Goal: Feedback & Contribution: Leave review/rating

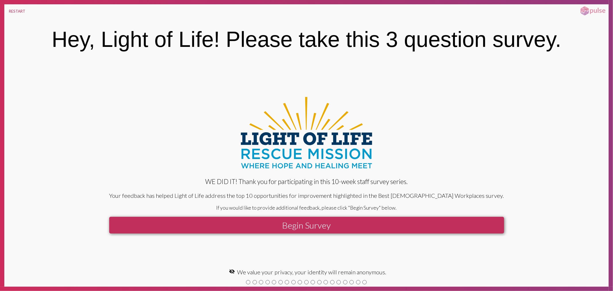
click at [289, 224] on button "Begin Survey" at bounding box center [306, 225] width 395 height 17
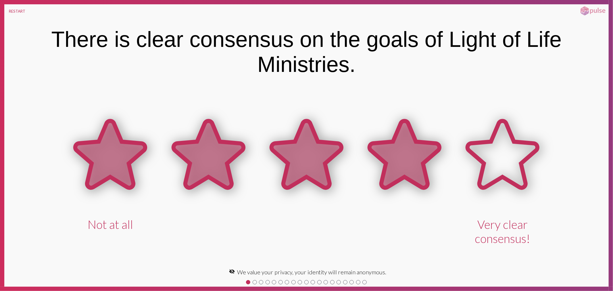
click at [406, 159] on icon at bounding box center [405, 154] width 70 height 67
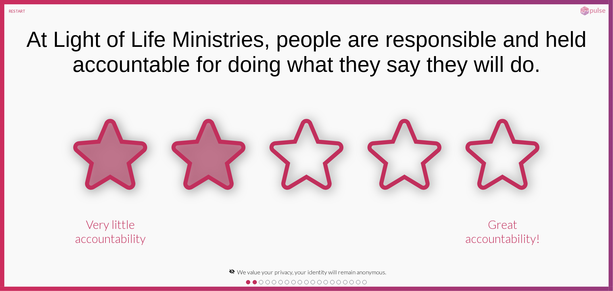
click at [212, 152] on icon at bounding box center [209, 154] width 70 height 67
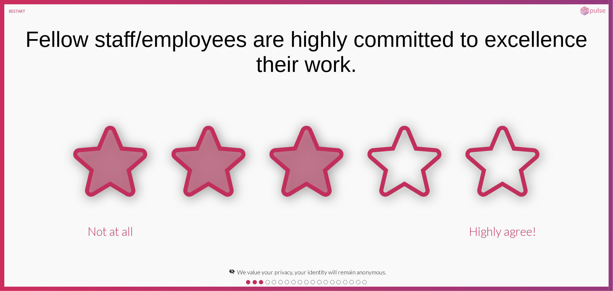
click at [288, 155] on icon at bounding box center [307, 161] width 70 height 67
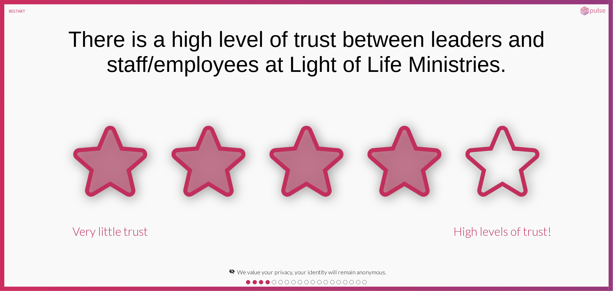
click at [403, 155] on icon at bounding box center [405, 161] width 70 height 67
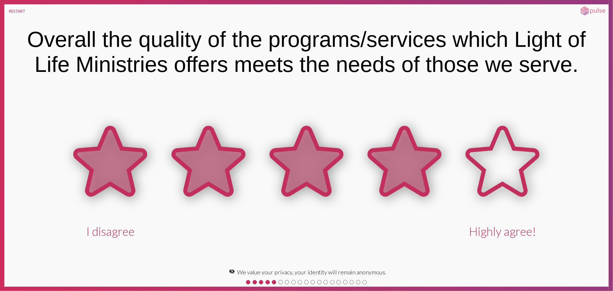
click at [389, 152] on icon at bounding box center [405, 161] width 70 height 67
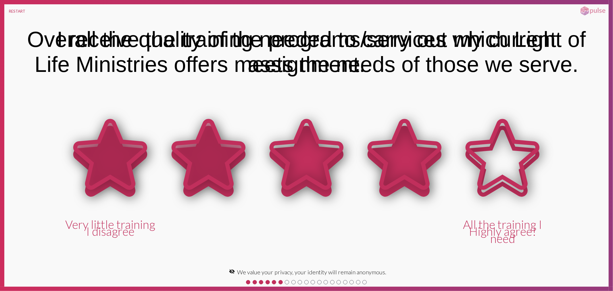
click at [384, 160] on icon at bounding box center [405, 154] width 70 height 67
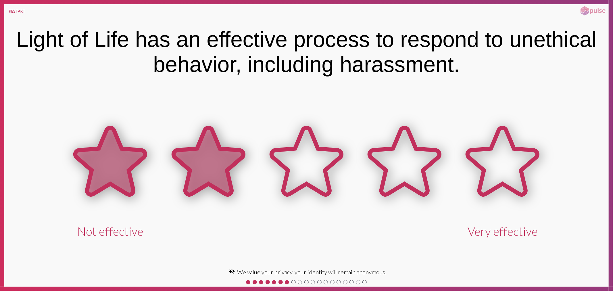
click at [191, 162] on icon at bounding box center [209, 161] width 70 height 67
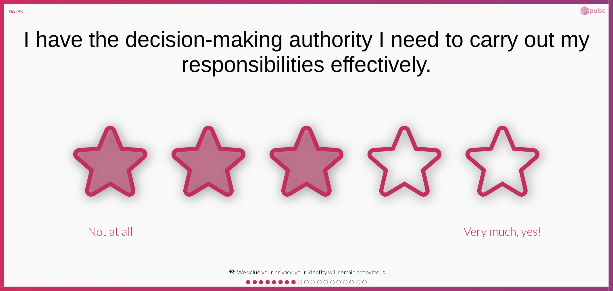
drag, startPoint x: 343, startPoint y: 156, endPoint x: 376, endPoint y: 159, distance: 32.6
click at [345, 157] on icon at bounding box center [307, 162] width 98 height 98
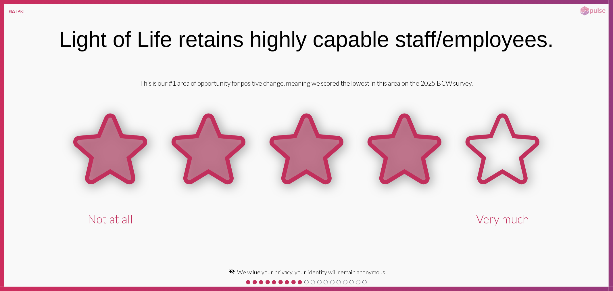
click at [426, 151] on icon at bounding box center [405, 149] width 70 height 67
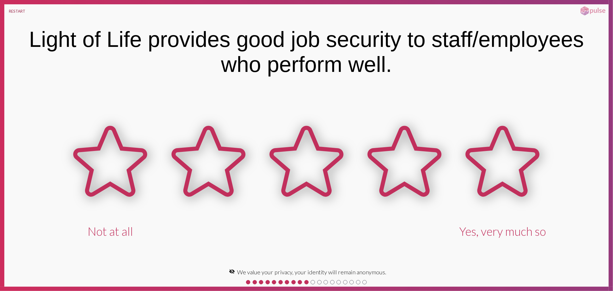
click at [20, 11] on button "RESTART" at bounding box center [17, 11] width 26 height 14
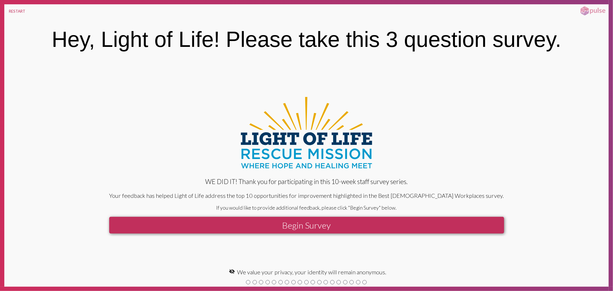
click at [349, 219] on button "Begin Survey" at bounding box center [306, 225] width 395 height 17
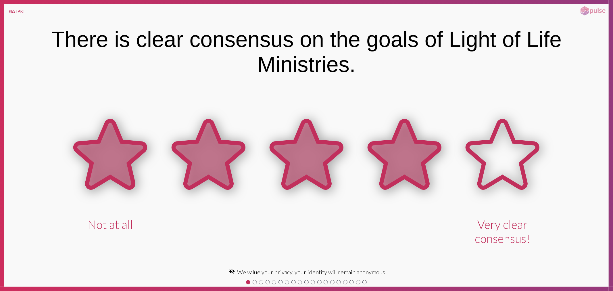
click at [385, 180] on icon at bounding box center [405, 154] width 70 height 67
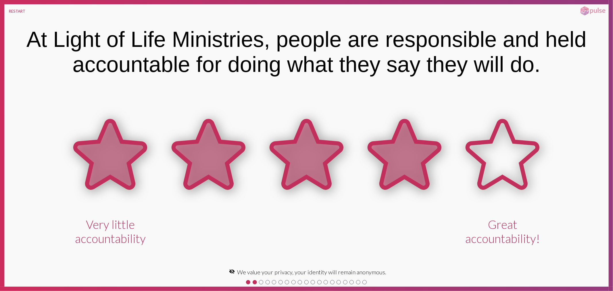
click at [385, 177] on icon at bounding box center [405, 154] width 70 height 67
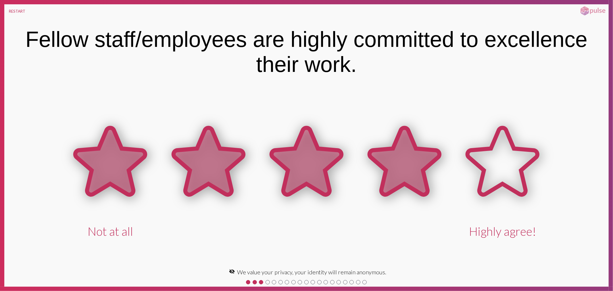
click at [385, 177] on icon at bounding box center [405, 161] width 70 height 67
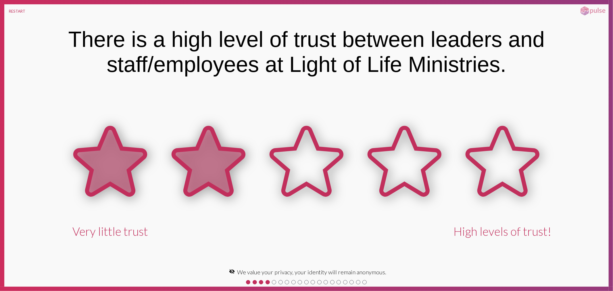
click at [217, 171] on icon at bounding box center [209, 161] width 70 height 67
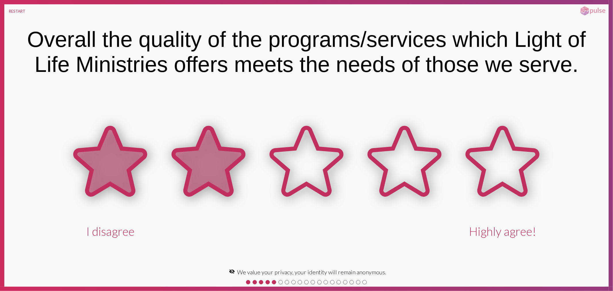
click at [205, 169] on icon at bounding box center [209, 161] width 70 height 67
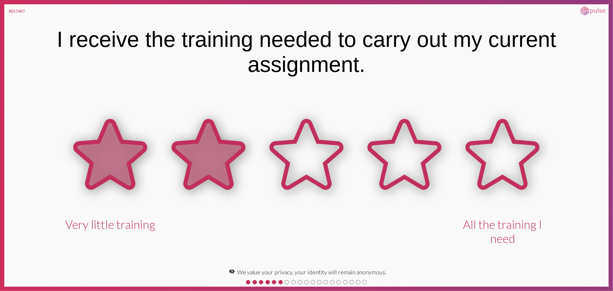
click at [205, 169] on icon at bounding box center [209, 154] width 70 height 67
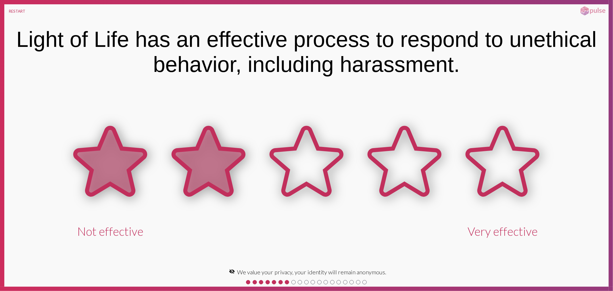
click at [205, 169] on icon at bounding box center [209, 161] width 70 height 67
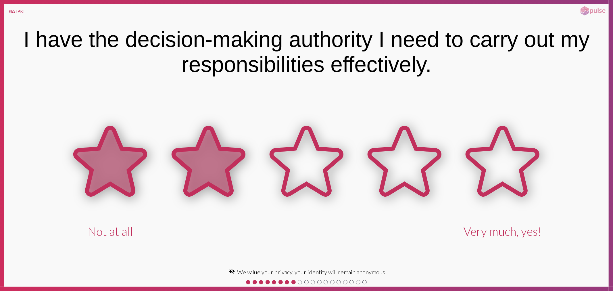
click at [205, 169] on icon at bounding box center [209, 161] width 70 height 67
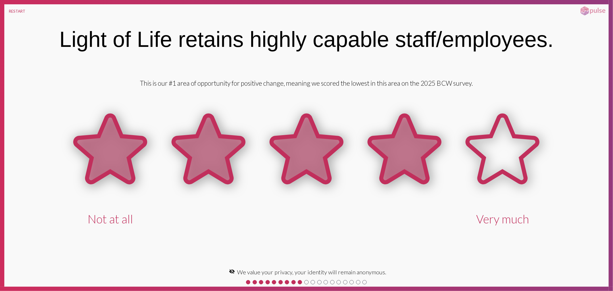
click at [403, 144] on icon at bounding box center [405, 149] width 70 height 67
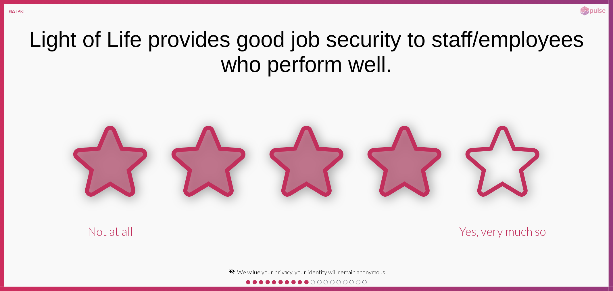
click at [404, 155] on icon at bounding box center [405, 161] width 70 height 67
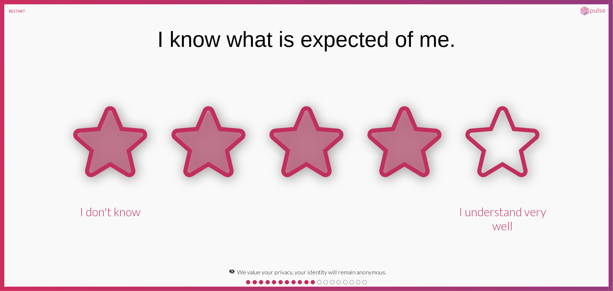
click at [395, 139] on icon at bounding box center [405, 141] width 70 height 67
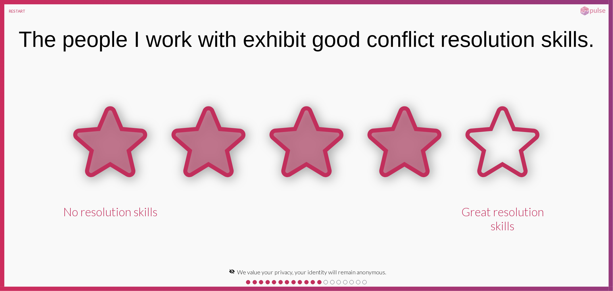
click at [413, 142] on icon at bounding box center [405, 141] width 70 height 67
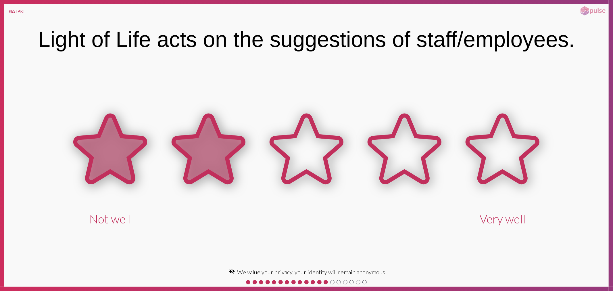
click at [237, 134] on icon at bounding box center [209, 150] width 98 height 98
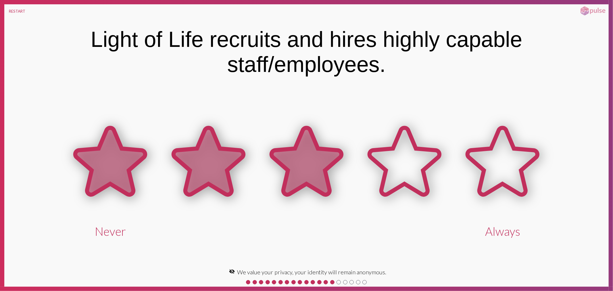
click at [303, 150] on icon at bounding box center [307, 161] width 70 height 67
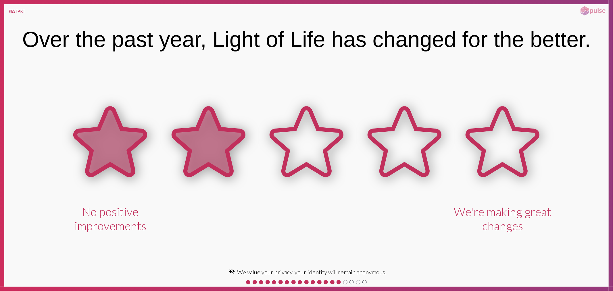
click at [231, 148] on icon at bounding box center [209, 141] width 70 height 67
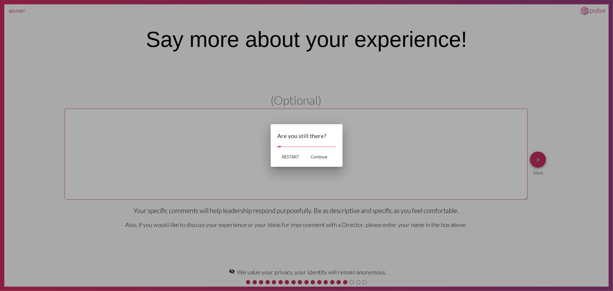
click at [325, 157] on span "Continue" at bounding box center [319, 156] width 17 height 5
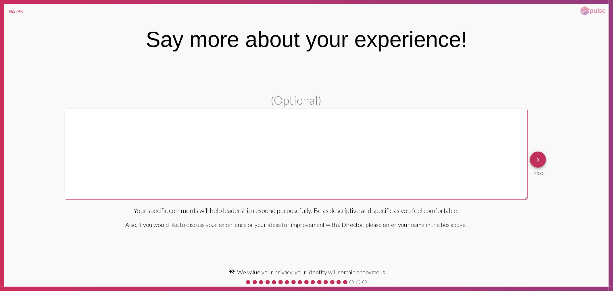
click at [535, 156] on span "keyboard_arrow_right" at bounding box center [538, 159] width 7 height 16
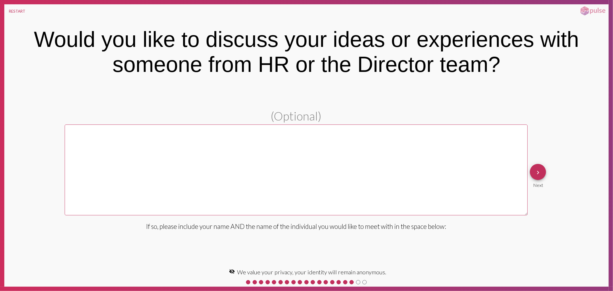
click at [537, 172] on mat-icon "keyboard_arrow_right" at bounding box center [538, 172] width 7 height 7
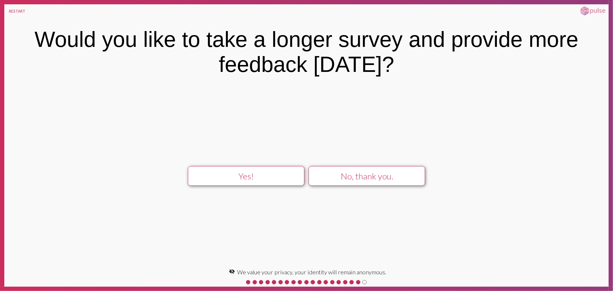
click at [364, 172] on div "No, thank you." at bounding box center [367, 176] width 104 height 10
